Goal: Task Accomplishment & Management: Manage account settings

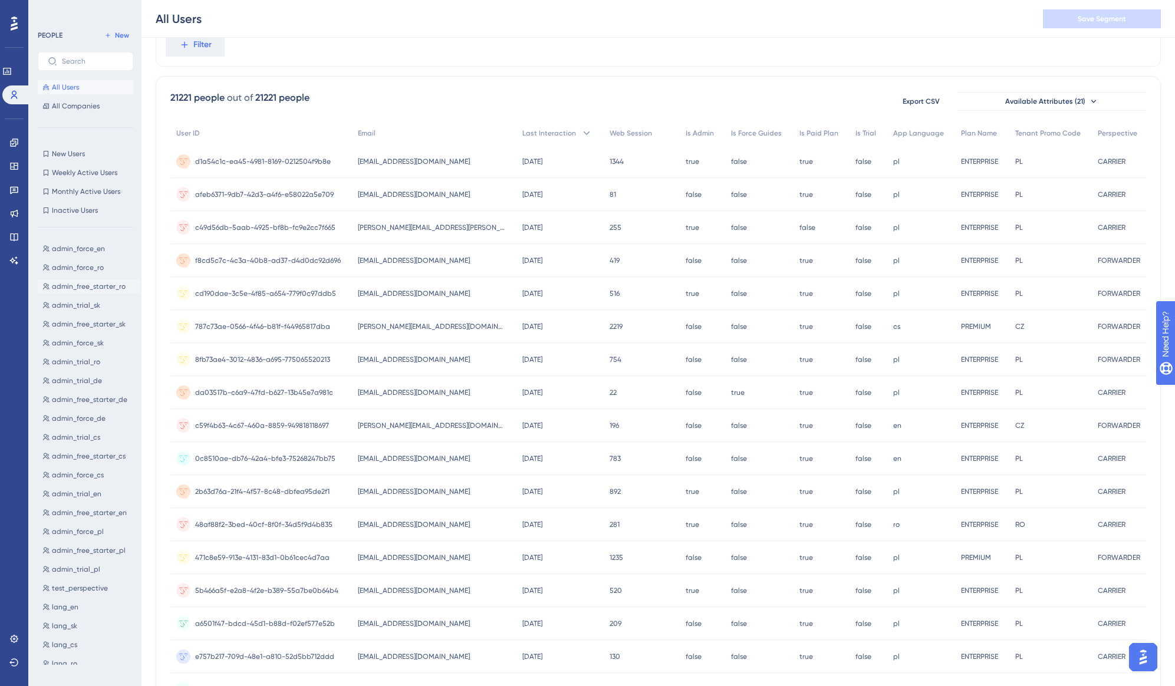
click at [106, 289] on span "admin_free_starter_ro" at bounding box center [89, 286] width 74 height 9
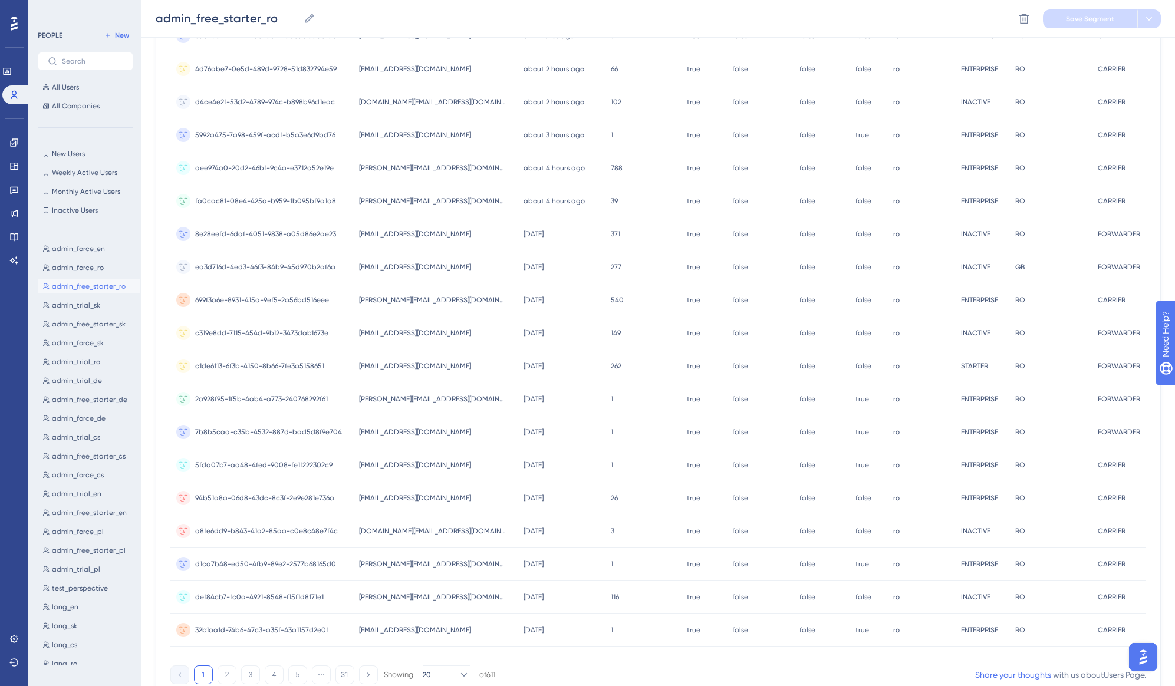
scroll to position [213, 0]
click at [103, 250] on span "admin_force_en" at bounding box center [78, 248] width 53 height 9
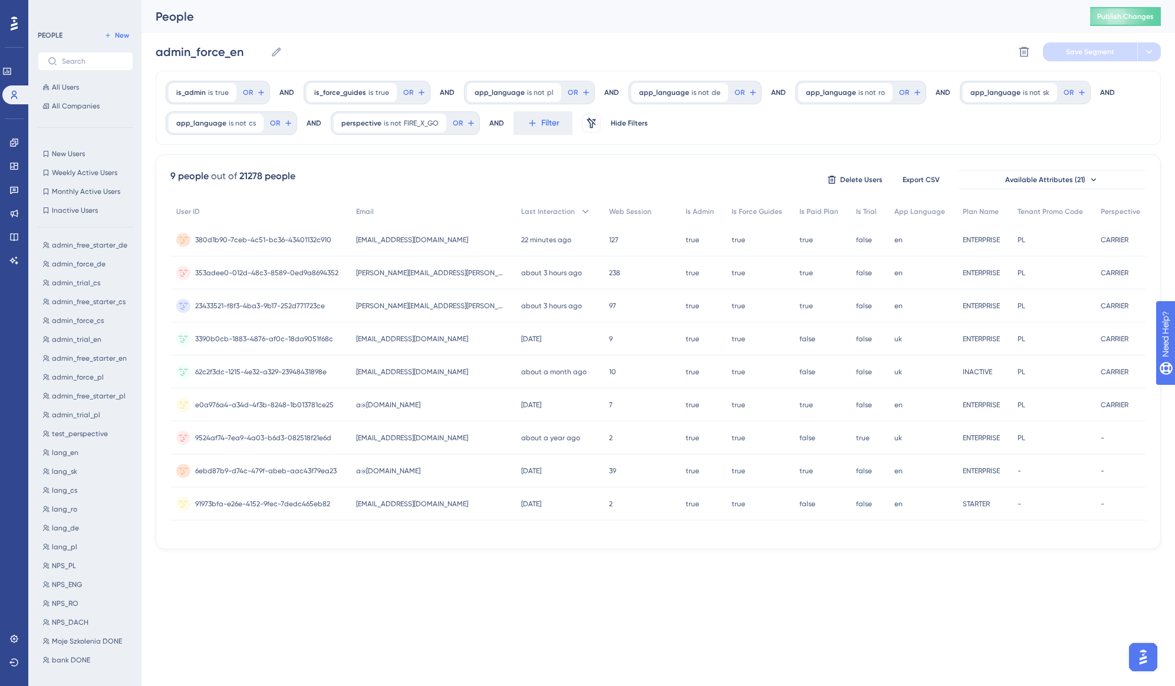
scroll to position [157, 0]
click at [109, 375] on button "admin_force_pl admin_force_pl" at bounding box center [89, 375] width 103 height 14
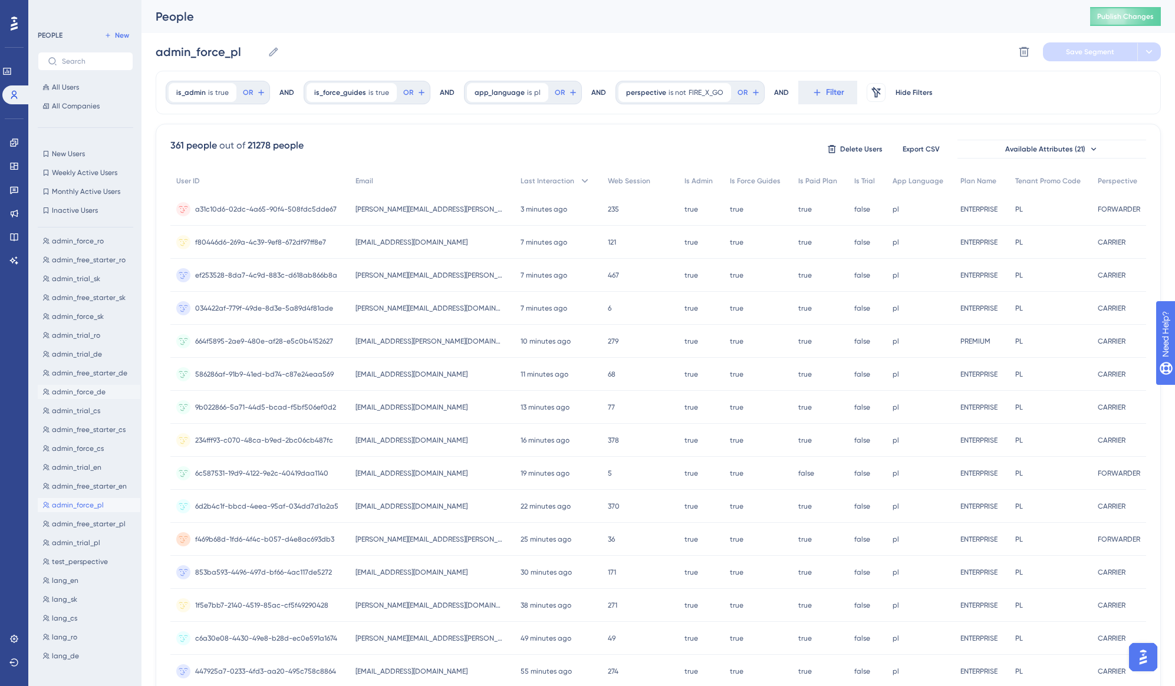
scroll to position [39, 0]
click at [109, 511] on span "admin_free_starter_pl" at bounding box center [89, 510] width 74 height 9
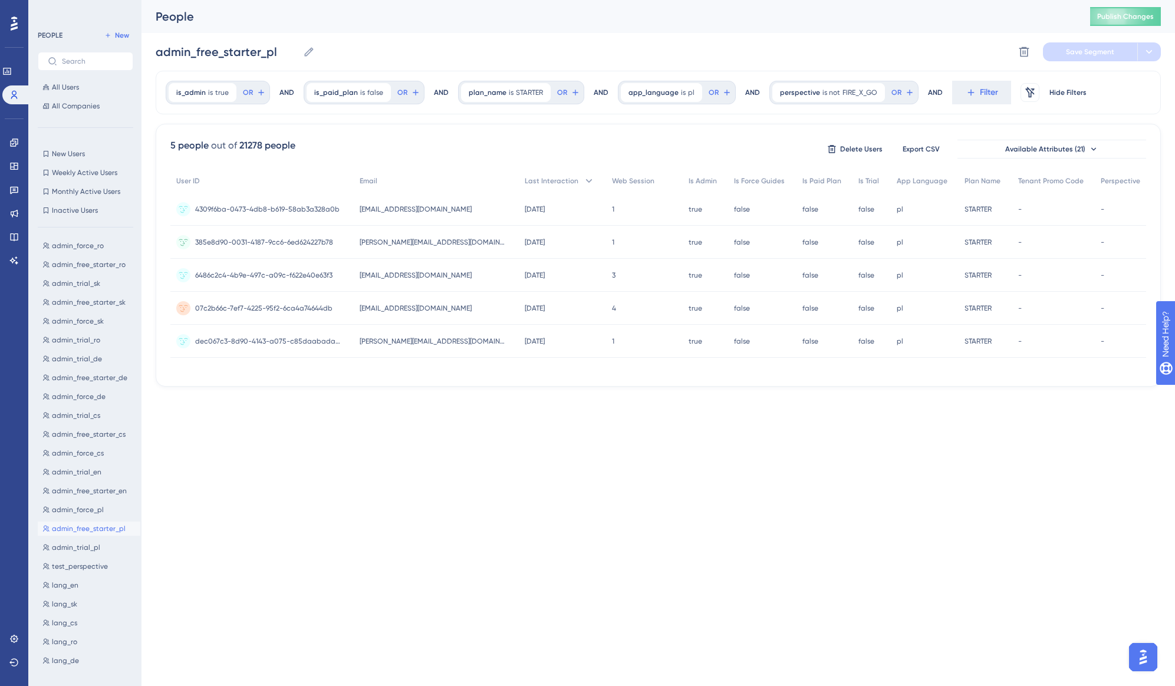
scroll to position [34, 0]
click at [90, 533] on span "admin_trial_pl" at bounding box center [76, 535] width 48 height 9
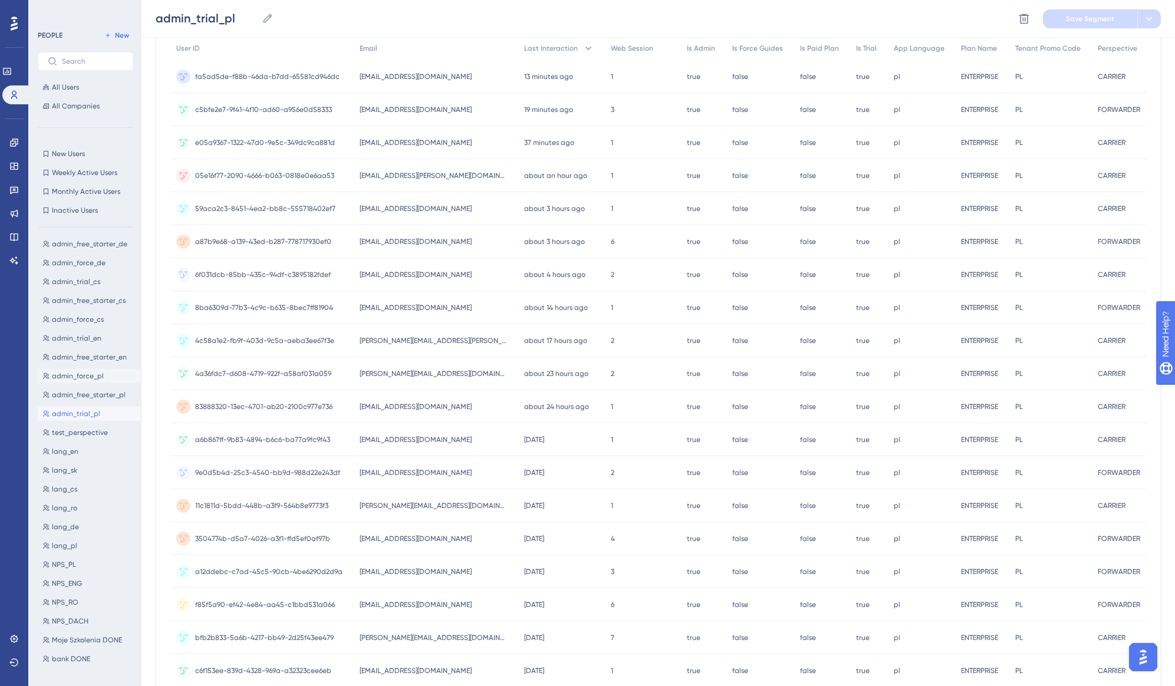
scroll to position [157, 0]
click at [97, 431] on span "test_perspective" at bounding box center [80, 431] width 56 height 9
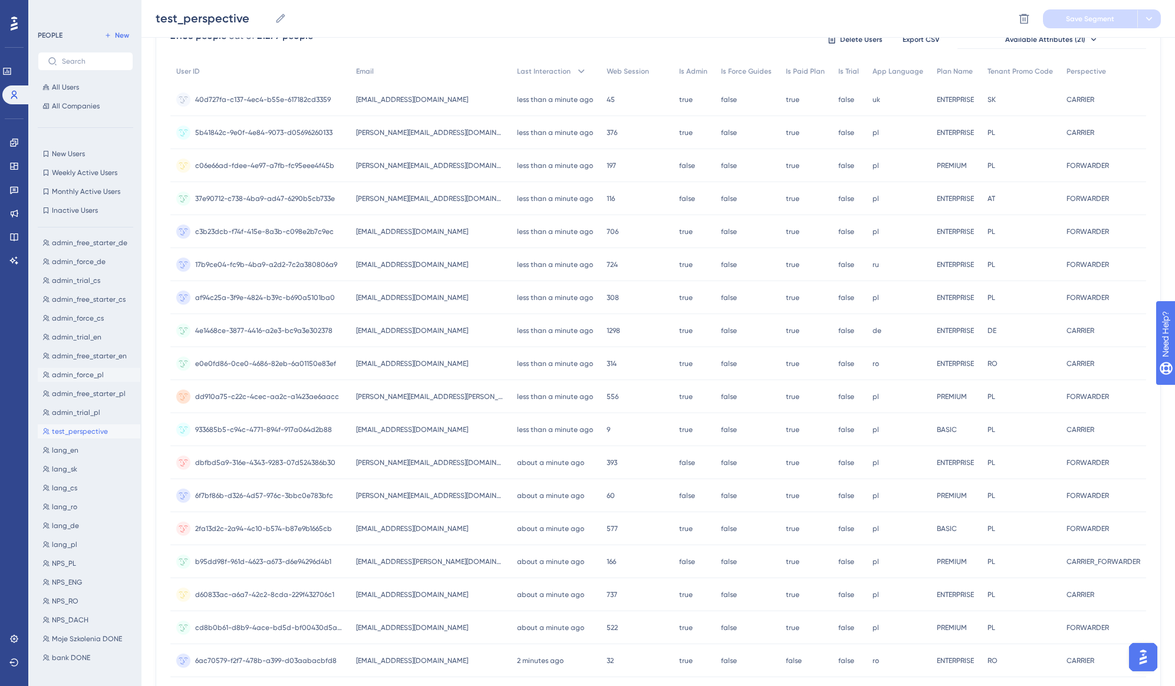
scroll to position [127, 0]
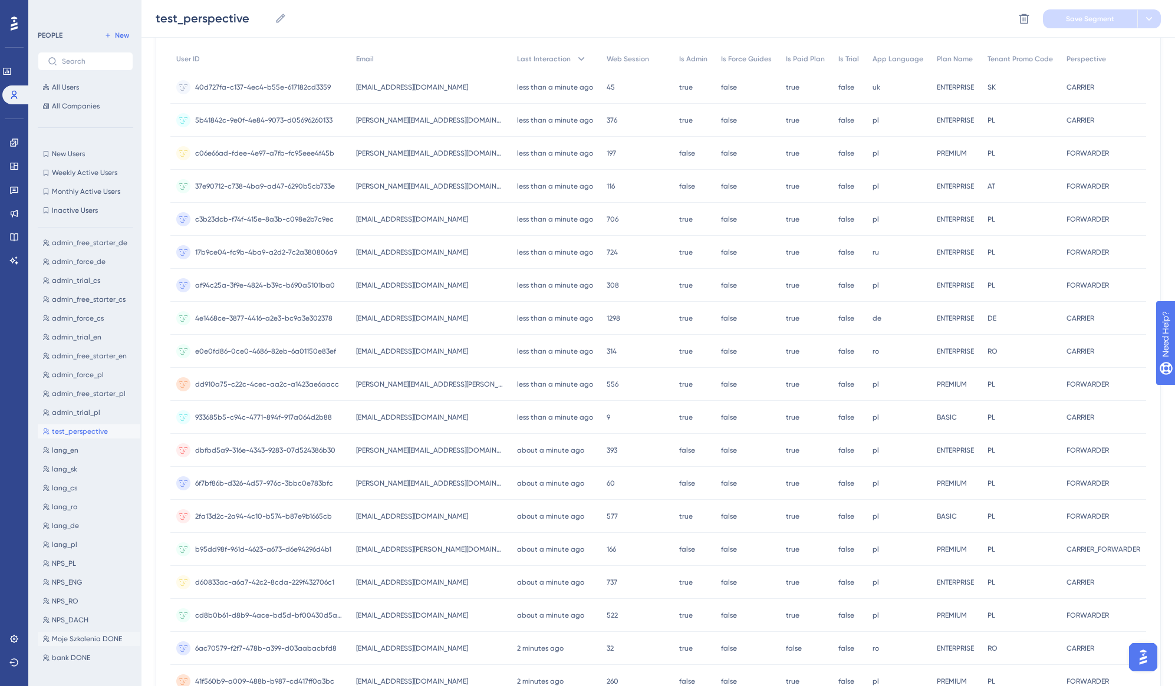
click at [106, 637] on span "Moje Szkolenia DONE" at bounding box center [87, 638] width 70 height 9
type input "Moje Szkolenia DONE"
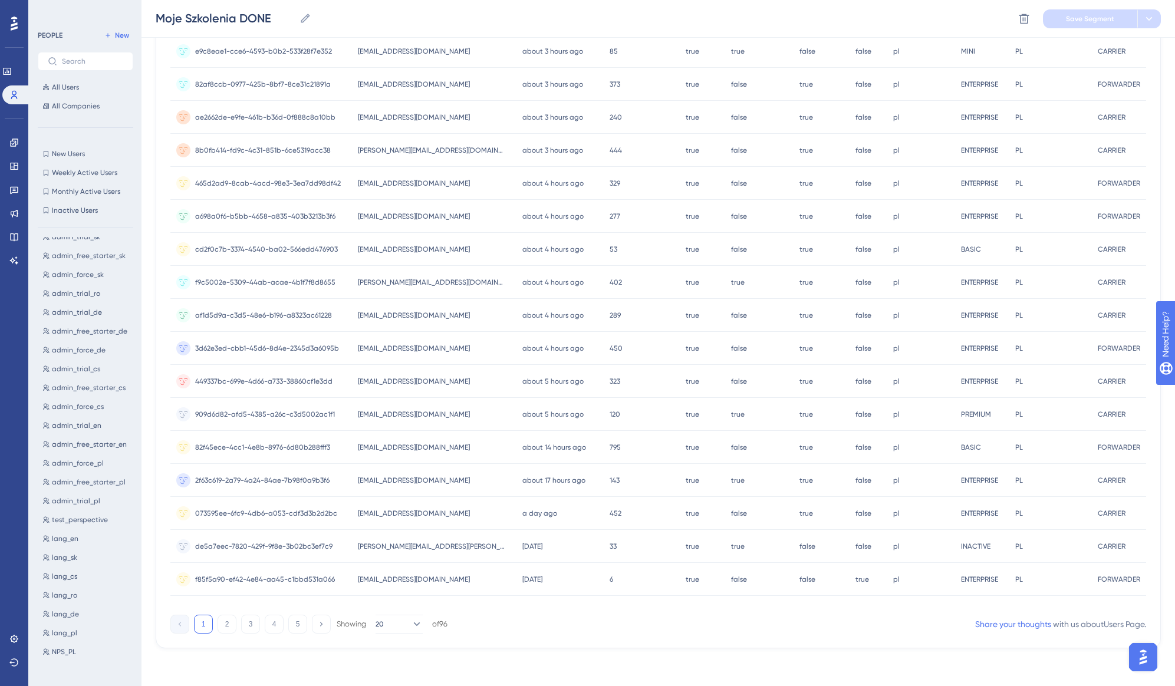
scroll to position [62, 0]
click at [14, 167] on icon at bounding box center [14, 166] width 8 height 7
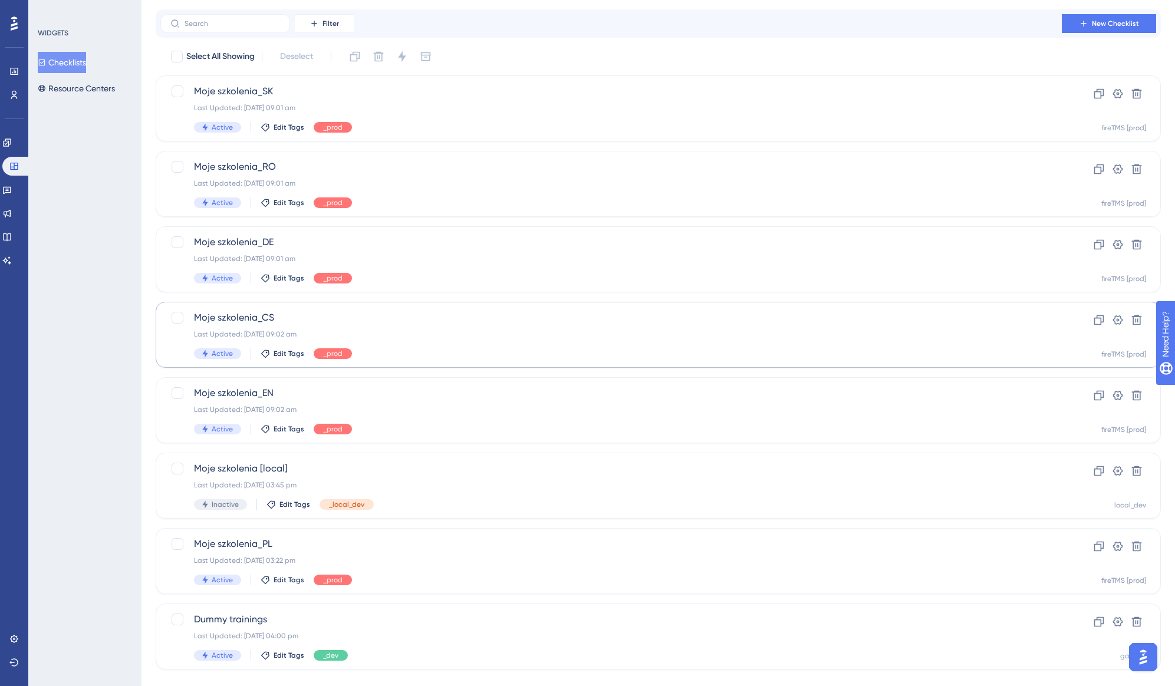
scroll to position [47, 0]
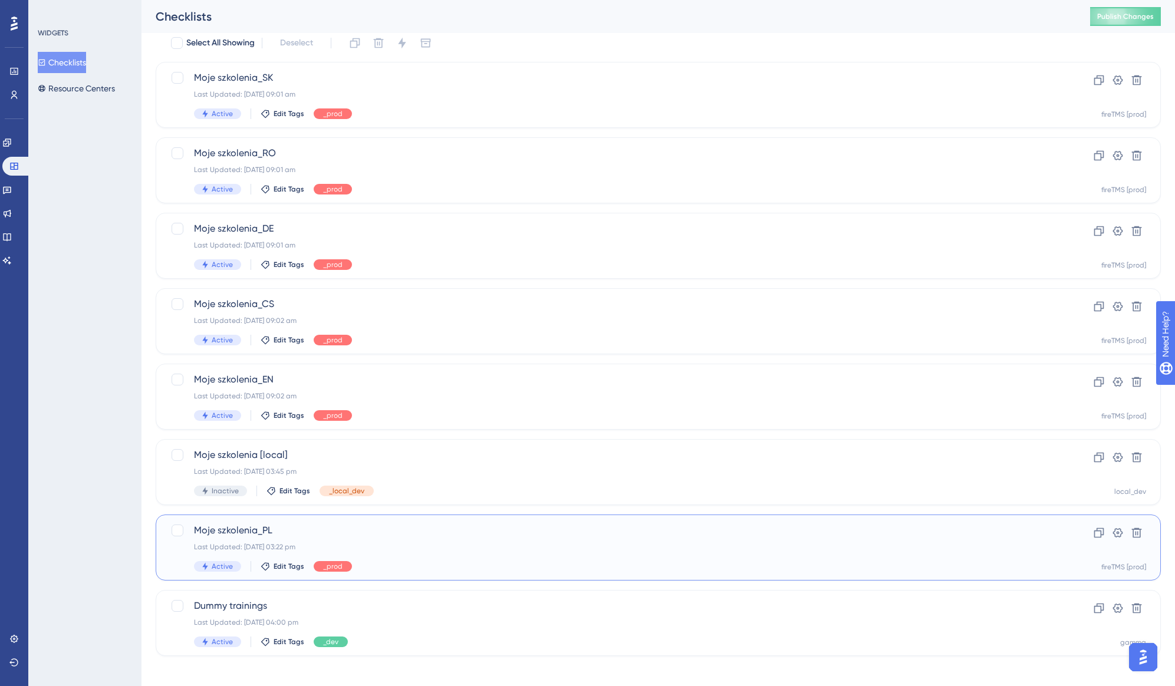
click at [397, 533] on span "Moje szkolenia_PL" at bounding box center [611, 530] width 834 height 14
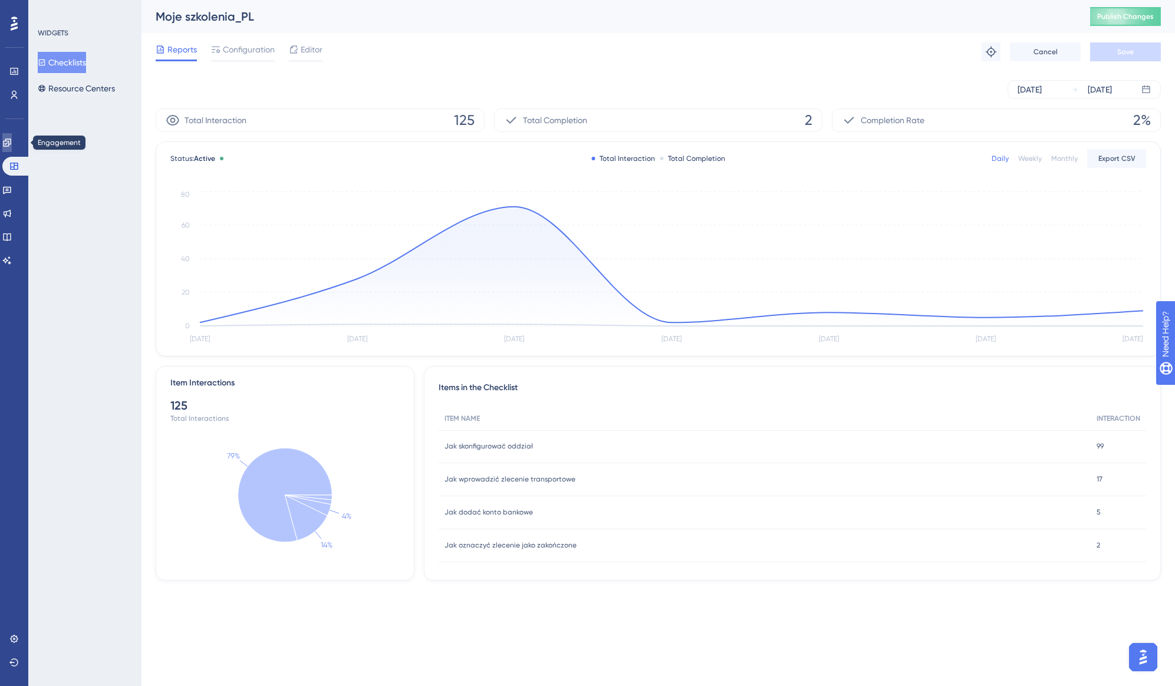
click at [12, 144] on link at bounding box center [6, 142] width 9 height 19
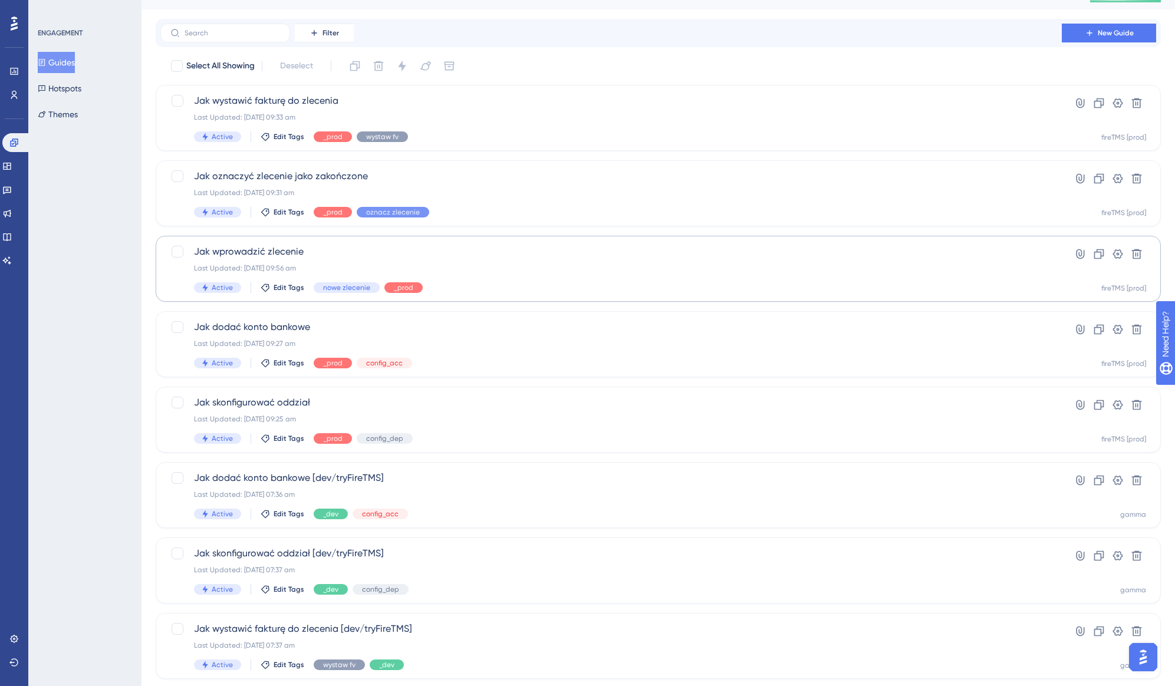
scroll to position [35, 0]
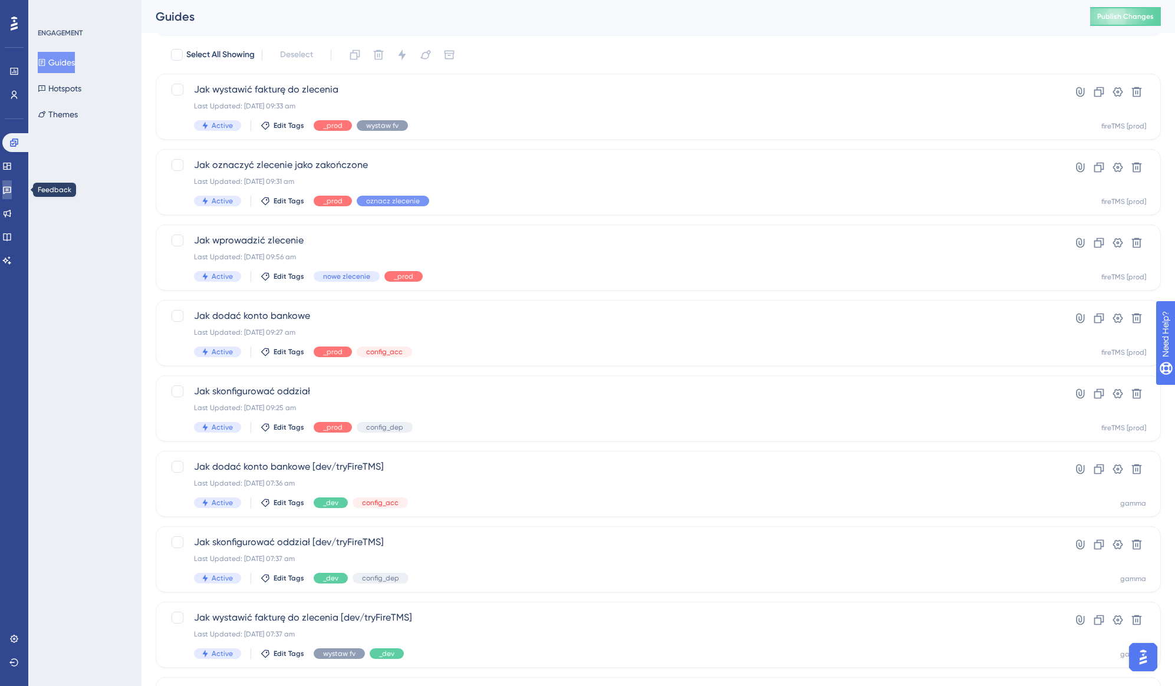
click at [12, 192] on icon at bounding box center [6, 189] width 9 height 9
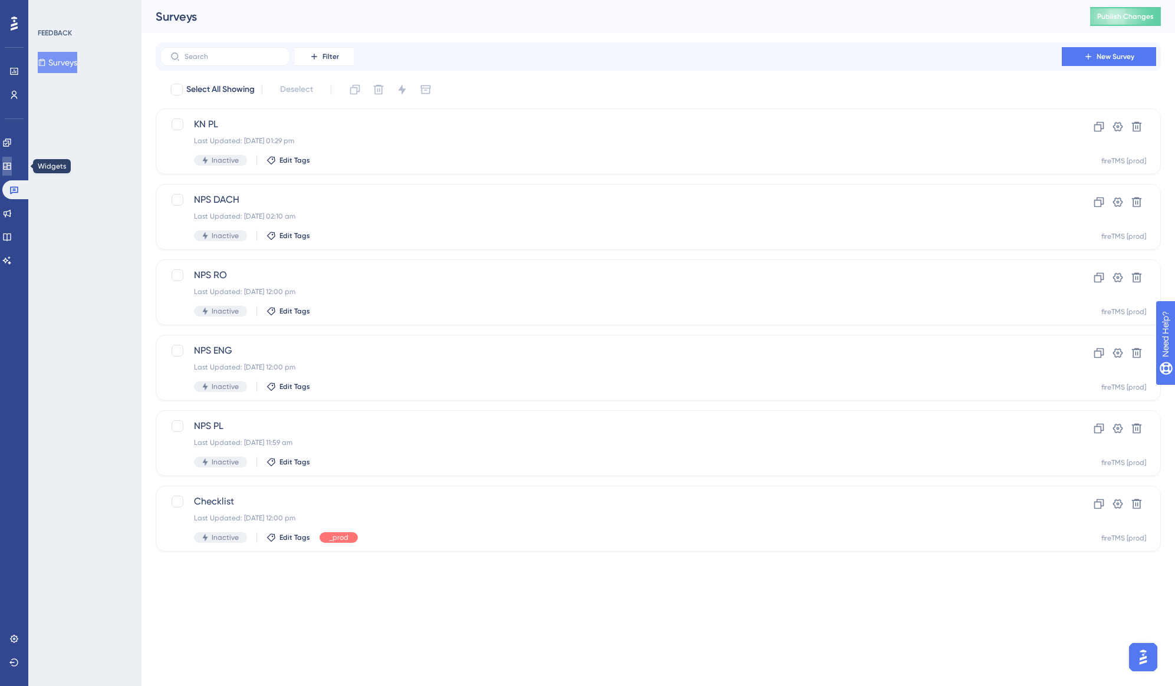
click at [12, 167] on icon at bounding box center [6, 165] width 9 height 9
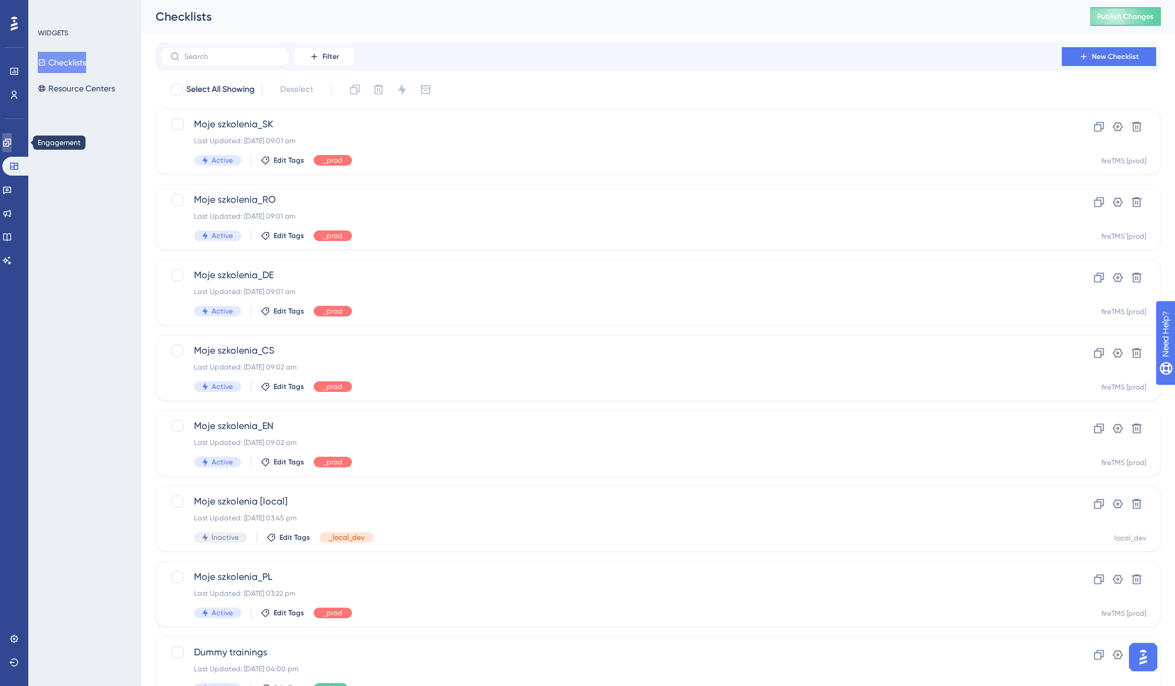
click at [12, 145] on icon at bounding box center [6, 142] width 9 height 9
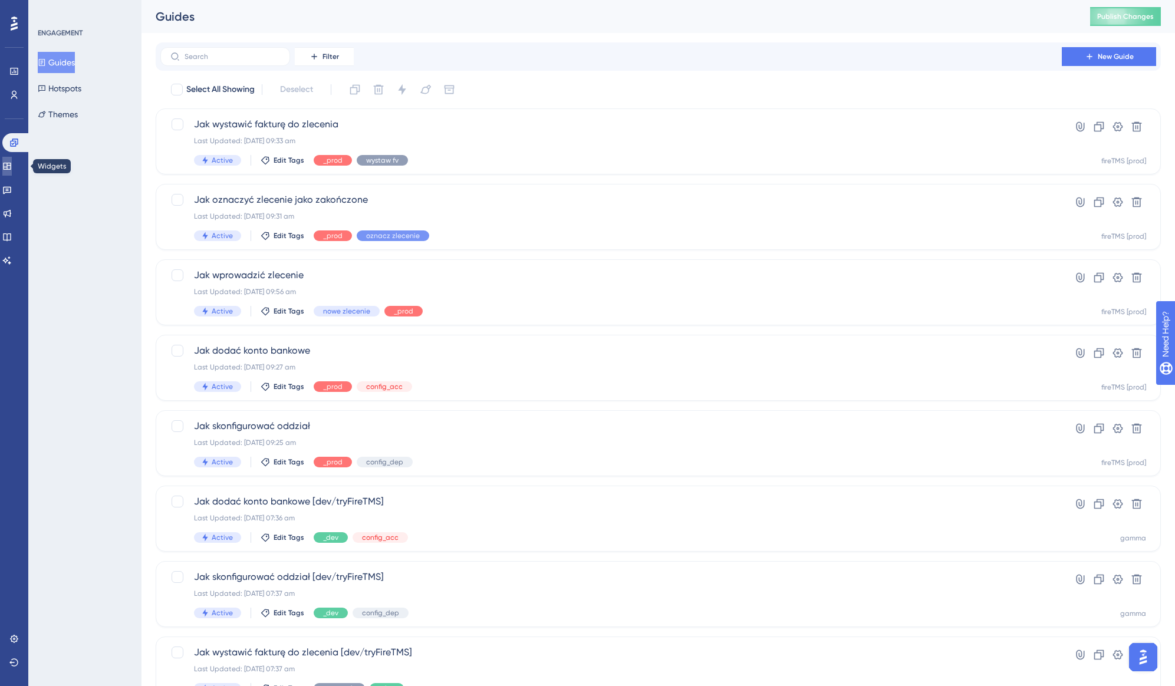
click at [12, 171] on link at bounding box center [6, 166] width 9 height 19
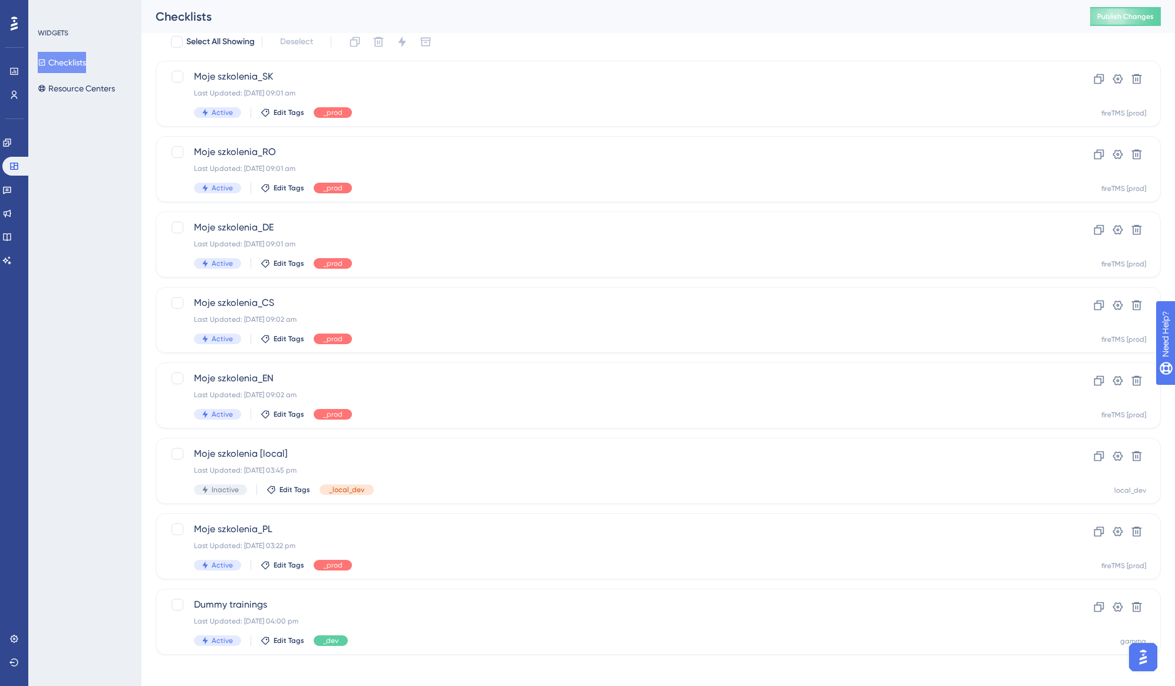
scroll to position [50, 0]
click at [248, 526] on span "Moje szkolenia_PL" at bounding box center [611, 527] width 834 height 14
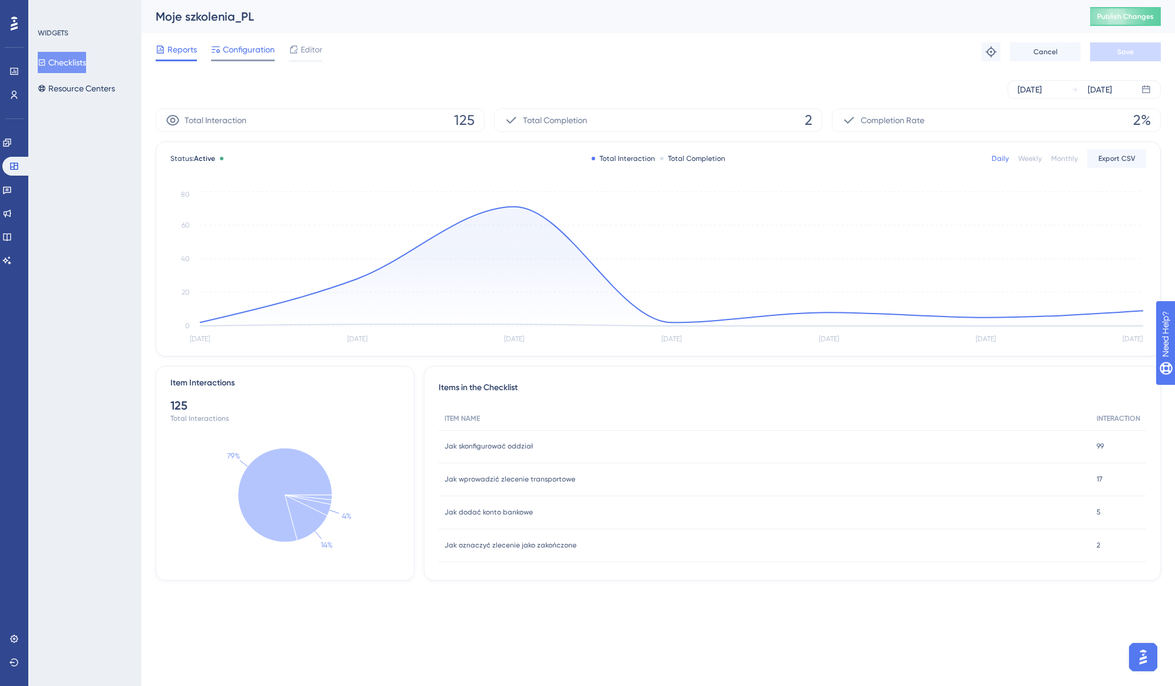
click at [241, 49] on span "Configuration" at bounding box center [249, 49] width 52 height 14
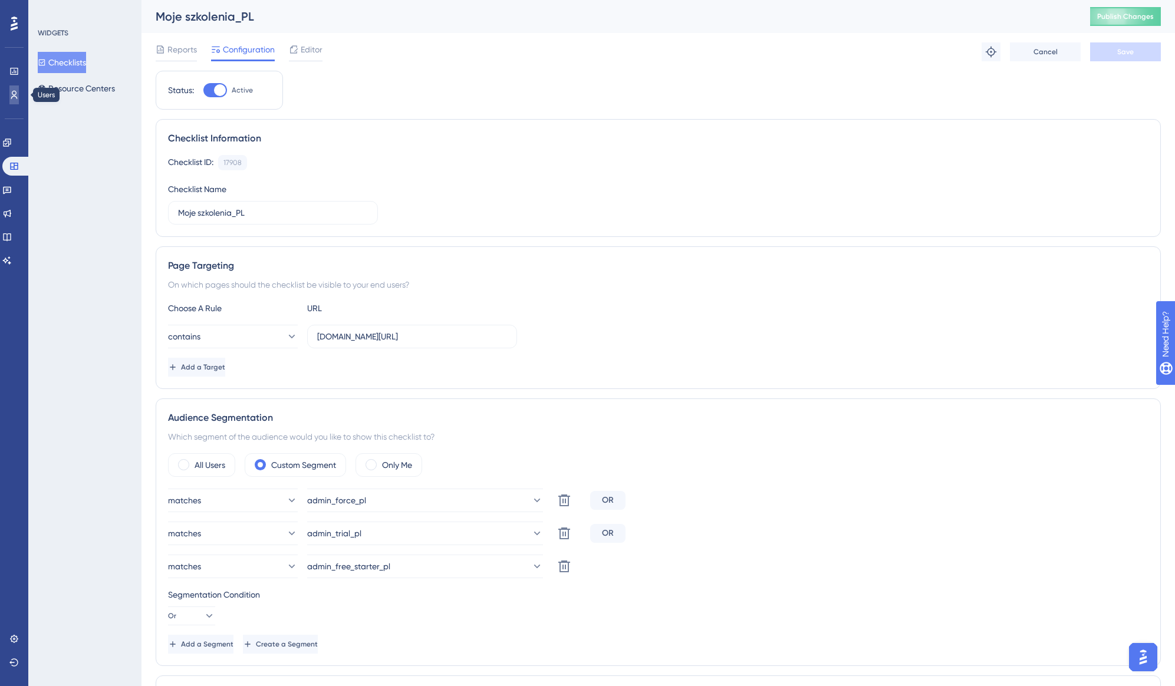
click at [12, 90] on link at bounding box center [13, 94] width 9 height 19
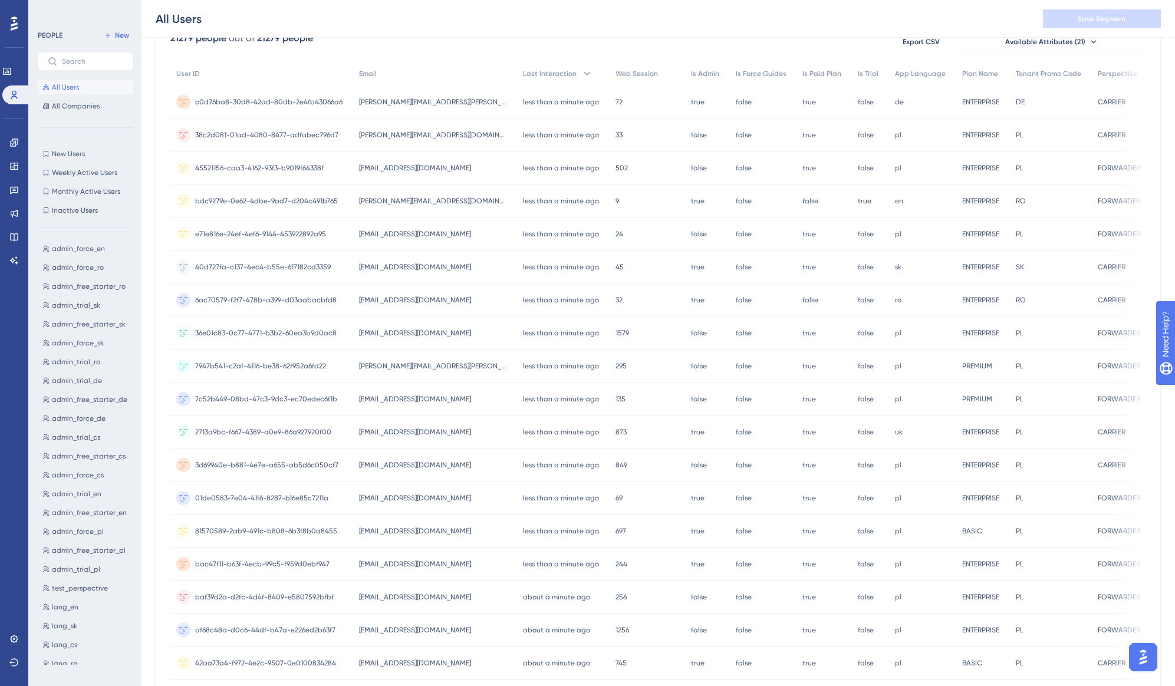
scroll to position [266, 0]
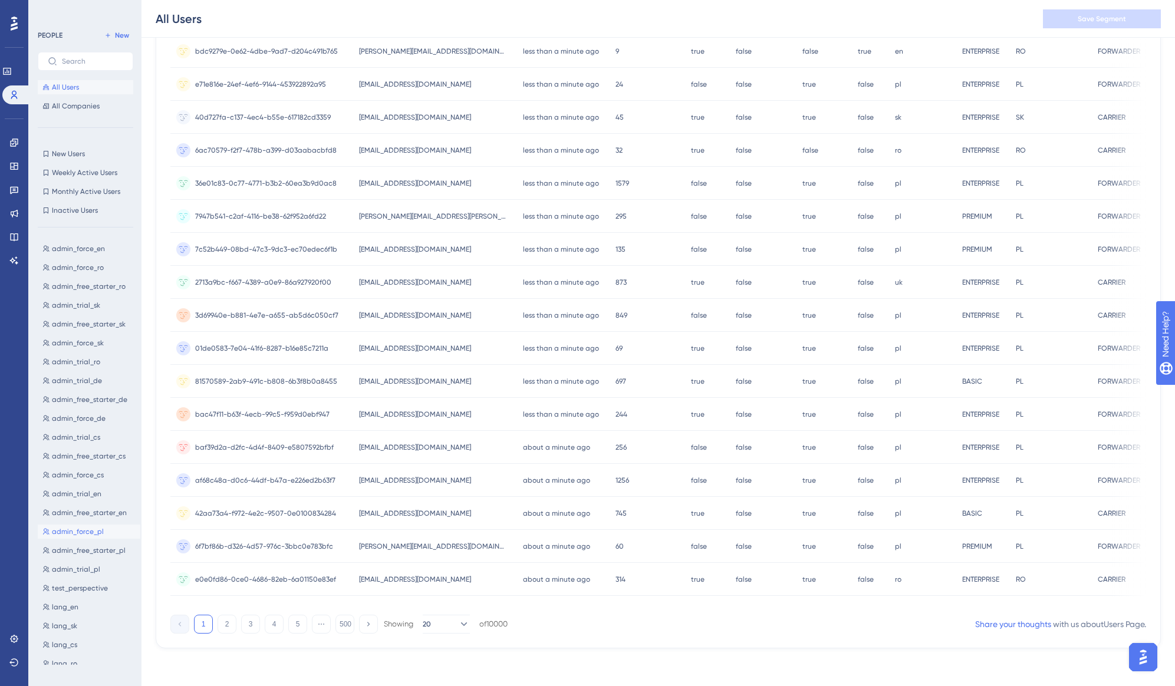
click at [95, 535] on span "admin_force_pl" at bounding box center [78, 531] width 52 height 9
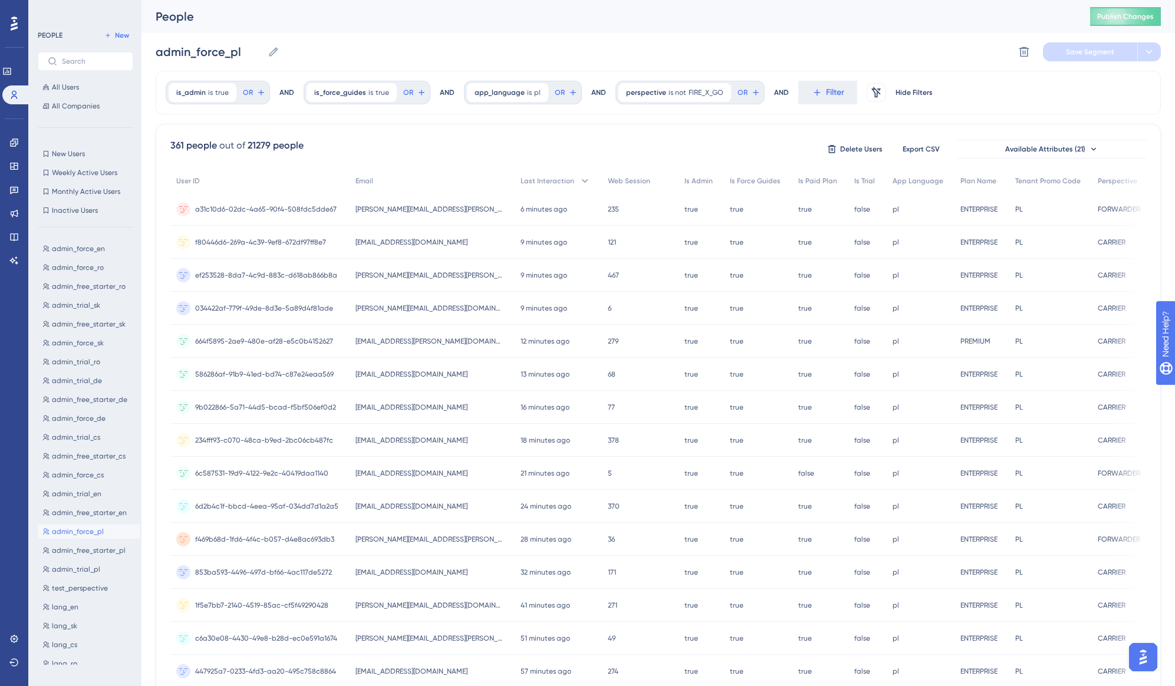
scroll to position [2, 0]
click at [88, 567] on span "admin_trial_pl" at bounding box center [76, 566] width 48 height 9
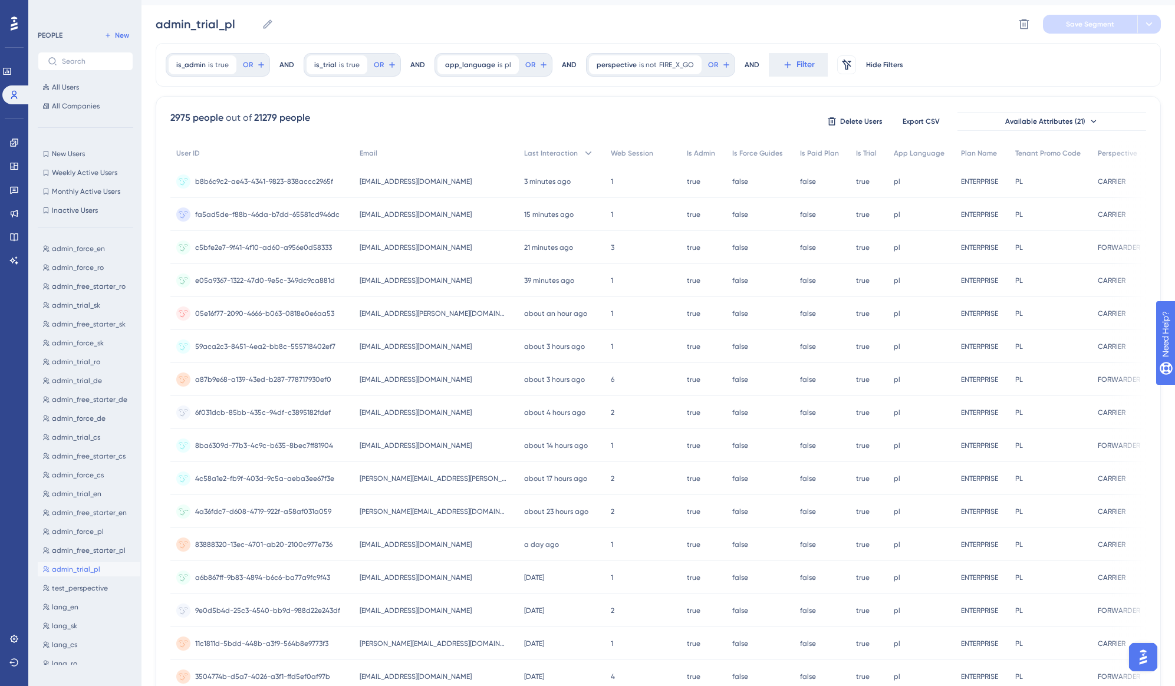
scroll to position [29, 0]
click at [87, 530] on span "admin_force_pl" at bounding box center [78, 531] width 52 height 9
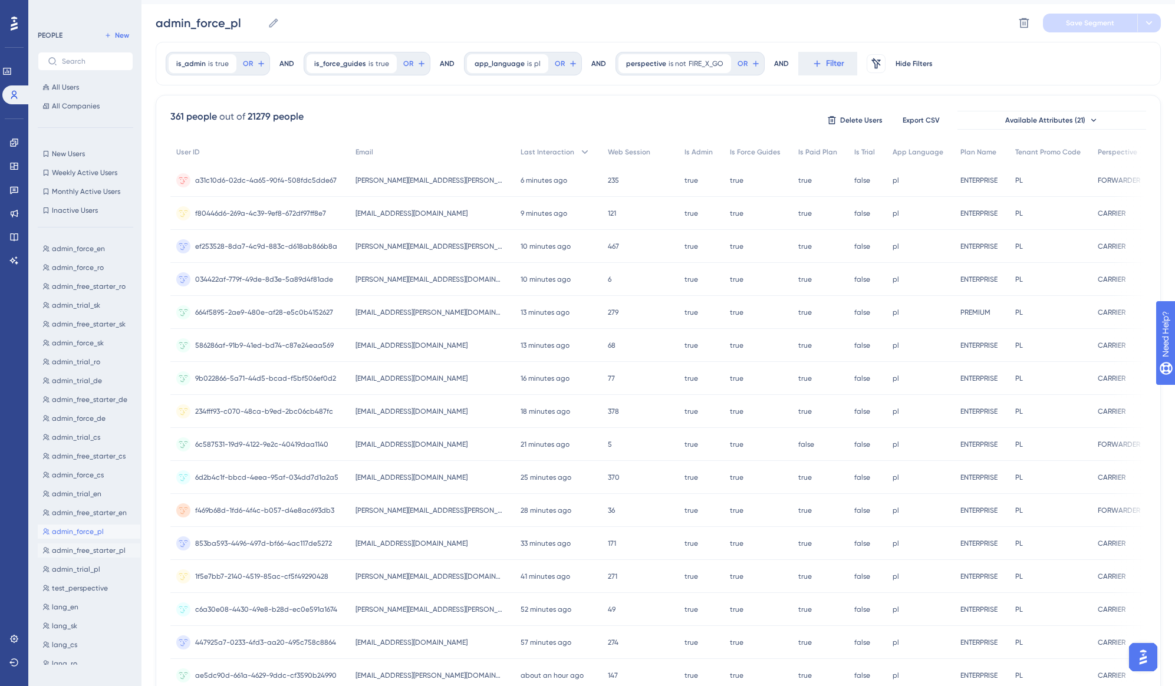
click at [108, 548] on span "admin_free_starter_pl" at bounding box center [89, 550] width 74 height 9
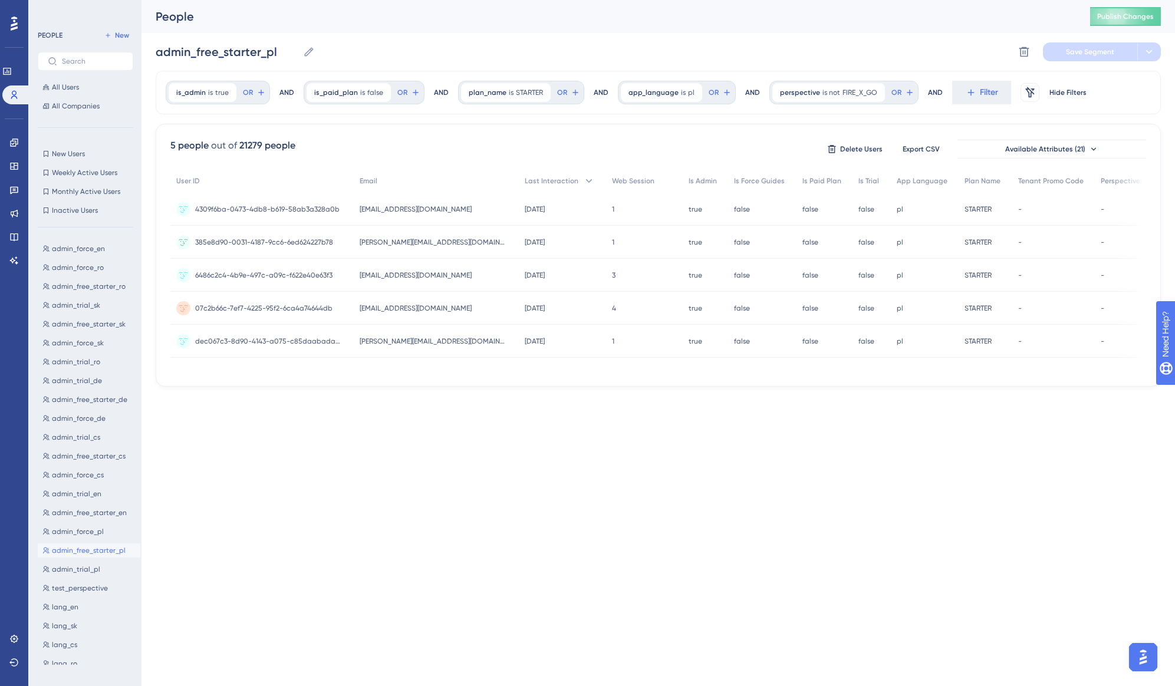
scroll to position [0, 0]
click at [97, 531] on span "admin_force_pl" at bounding box center [78, 531] width 52 height 9
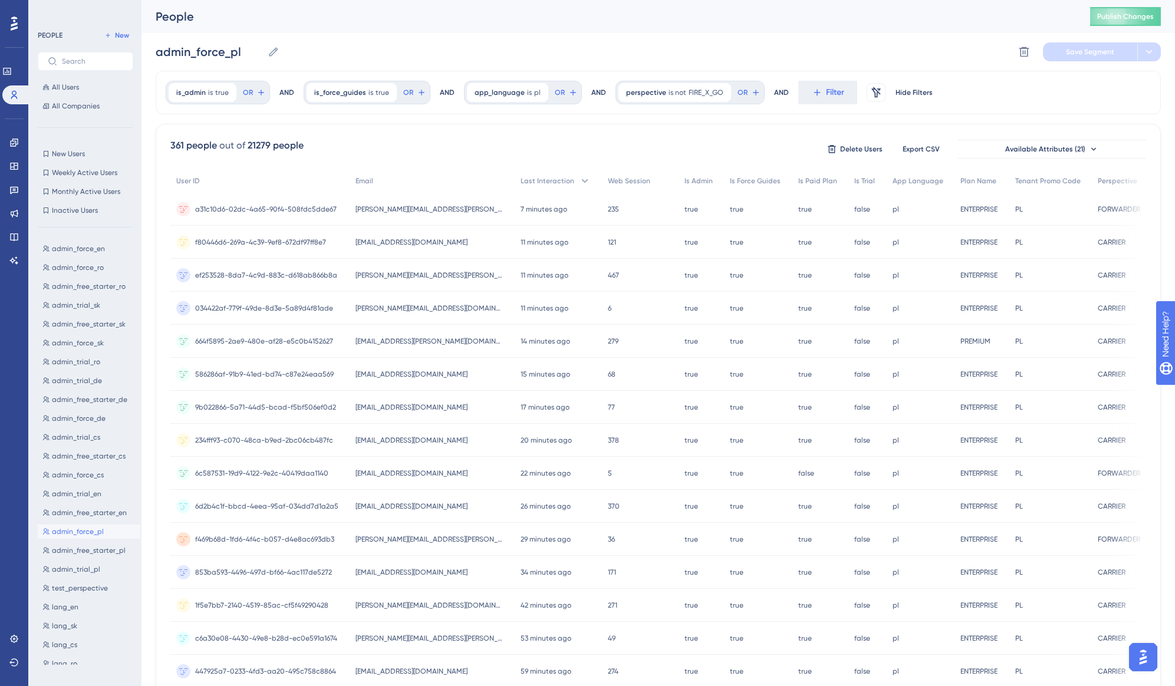
scroll to position [16, 0]
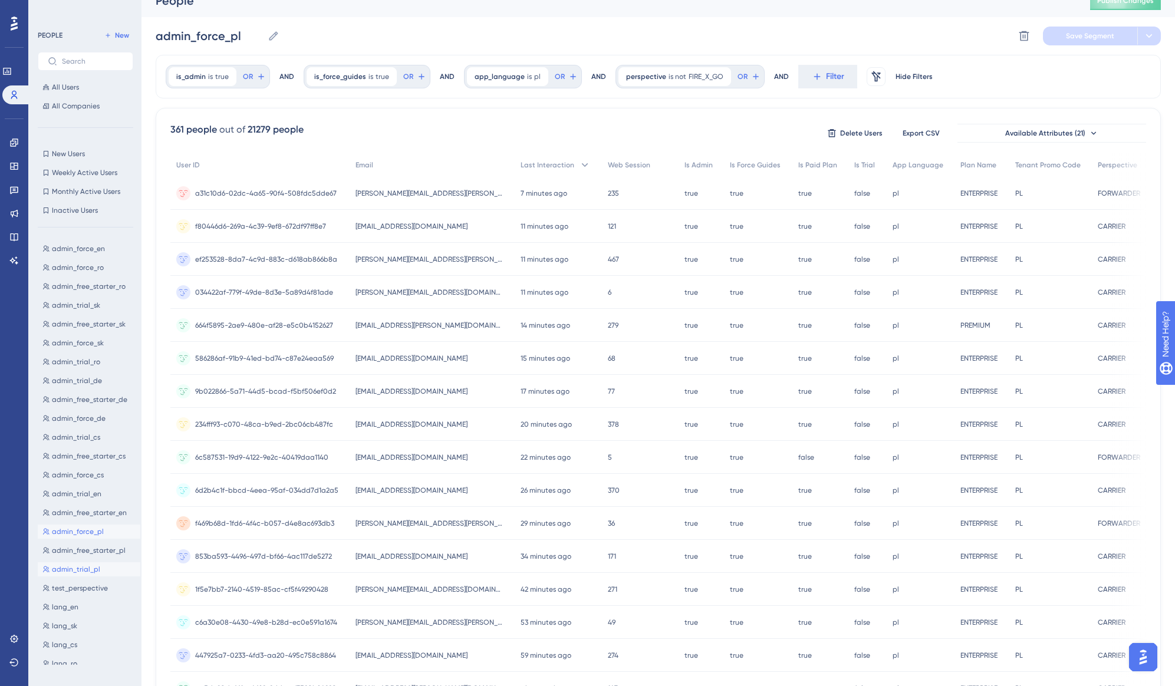
click at [85, 572] on span "admin_trial_pl" at bounding box center [76, 569] width 48 height 9
type input "admin_trial_pl"
